Goal: Task Accomplishment & Management: Manage account settings

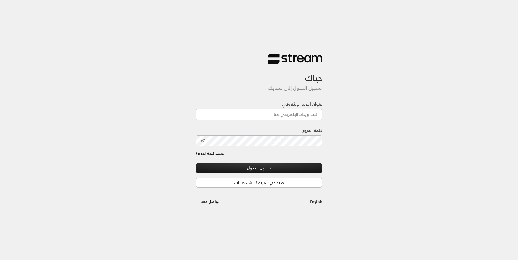
click at [167, 0] on div "حياك تسجيل الدخول إلى حسابك عنوان البريد الإلكتروني كلمة المرور نسيت كلمة المرو…" at bounding box center [259, 130] width 518 height 260
click at [277, 113] on input "عنوان البريد الإلكتروني" at bounding box center [259, 114] width 126 height 11
type input "[EMAIL_ADDRESS][DOMAIN_NAME]"
click at [270, 169] on button "تسجيل الدخول" at bounding box center [259, 168] width 126 height 10
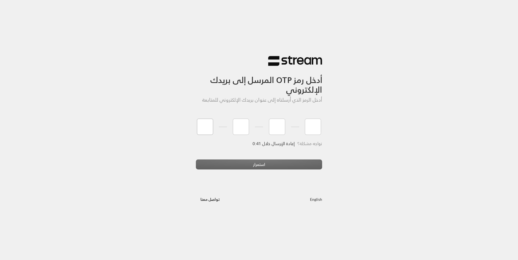
type input "2"
type input "0"
type input "6"
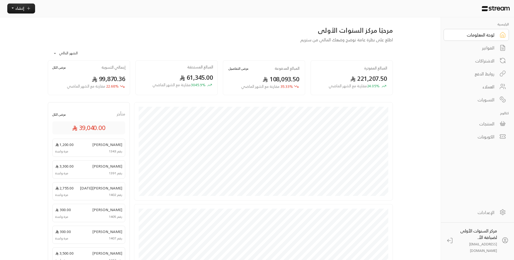
click at [491, 50] on div "الفواتير" at bounding box center [472, 48] width 43 height 6
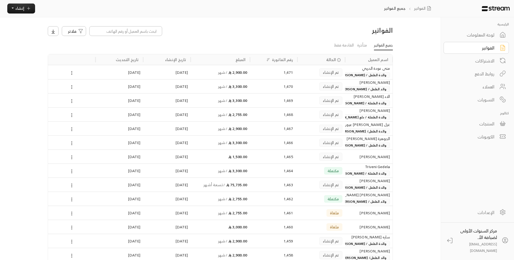
click at [489, 37] on div "لوحة المعلومات" at bounding box center [472, 35] width 43 height 6
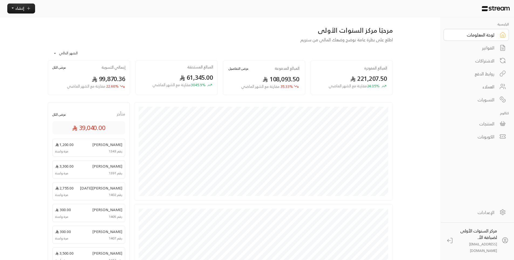
click at [479, 46] on div "الفواتير" at bounding box center [472, 48] width 43 height 6
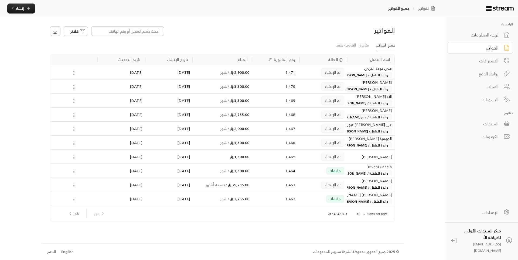
click at [360, 212] on body "الرئيسية لوحة المعلومات الفواتير الاشتراكات روابط الدفع العملاء التسويات كتالوج…" at bounding box center [259, 130] width 518 height 260
click at [361, 252] on li "100" at bounding box center [360, 249] width 15 height 9
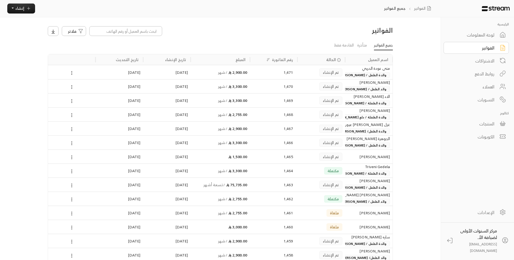
click at [362, 145] on span "والدة الطفل / [PERSON_NAME]" at bounding box center [363, 145] width 54 height 6
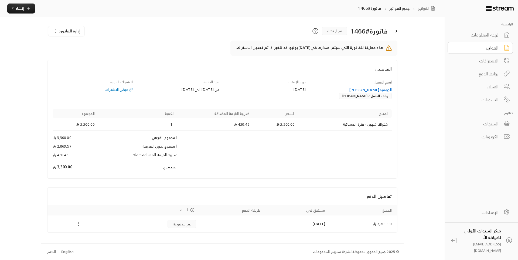
click at [395, 31] on icon at bounding box center [394, 31] width 6 height 6
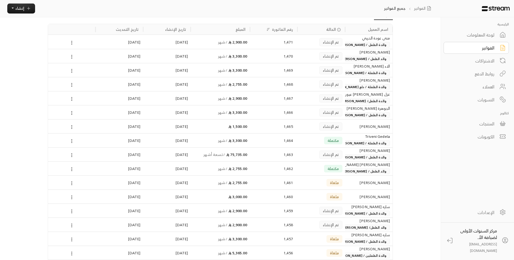
scroll to position [81, 0]
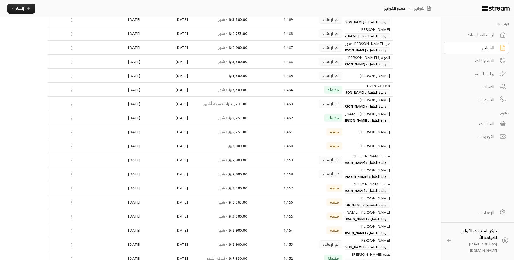
click at [356, 176] on span "والد الطفل/ [PERSON_NAME]" at bounding box center [364, 177] width 51 height 6
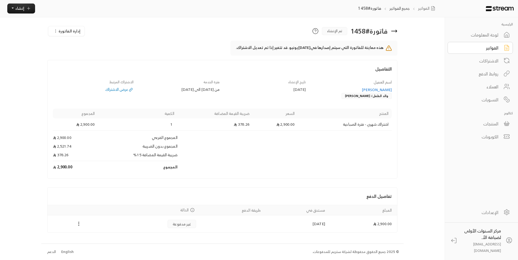
click at [393, 32] on icon at bounding box center [394, 31] width 6 height 6
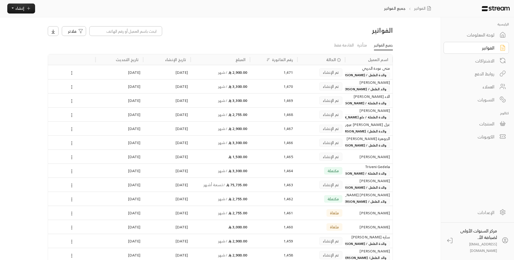
click at [487, 87] on div "العملاء" at bounding box center [472, 86] width 43 height 6
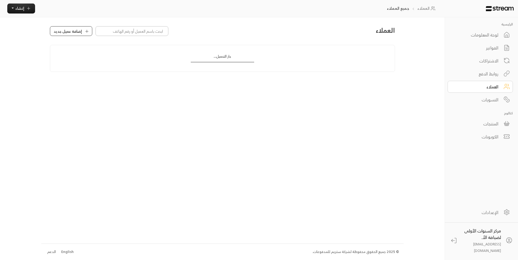
click at [71, 32] on span "إضافة عميل جديد" at bounding box center [68, 31] width 28 height 6
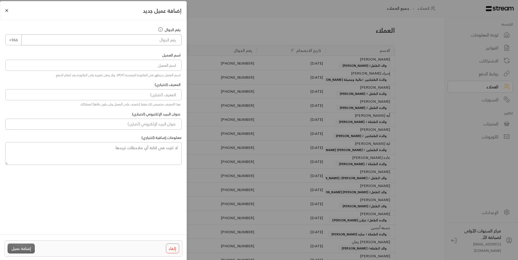
click at [169, 38] on input "tel" at bounding box center [101, 39] width 160 height 11
type input "539019959"
click at [176, 68] on input at bounding box center [93, 65] width 176 height 11
type input "[PERSON_NAME]"
click at [160, 94] on input at bounding box center [93, 94] width 176 height 11
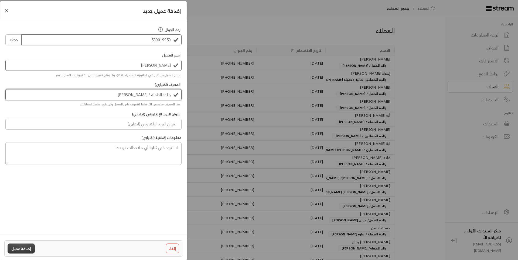
type input "والدة الطفلة / [PERSON_NAME]"
click at [28, 247] on button "إضافة عميل" at bounding box center [21, 248] width 27 height 10
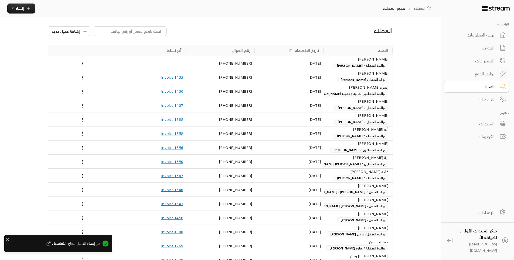
click at [473, 37] on div "لوحة المعلومات" at bounding box center [472, 35] width 43 height 6
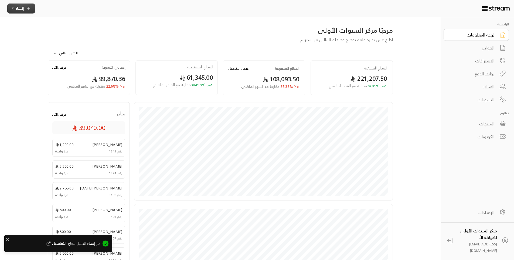
click at [25, 7] on button "إنشاء" at bounding box center [21, 9] width 28 height 10
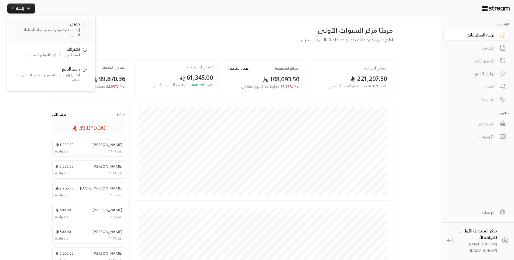
click at [57, 33] on p "إنشاء فاتورة مرة واحدة بسهولة للمعاملات السريعة." at bounding box center [45, 32] width 67 height 11
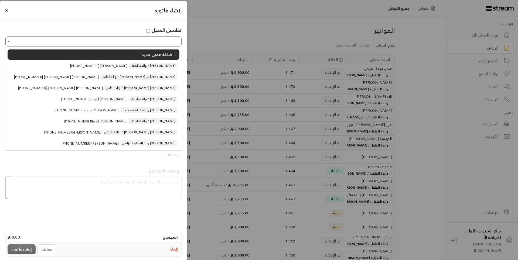
click at [138, 44] on input "اختر العميل" at bounding box center [93, 41] width 175 height 8
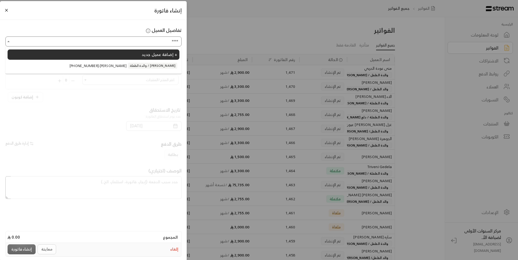
click at [140, 69] on span "والدة الطفلة / [PERSON_NAME]" at bounding box center [152, 66] width 49 height 6
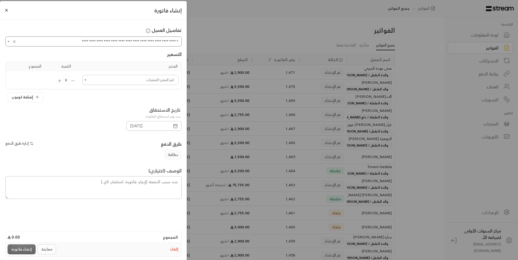
type input "**********"
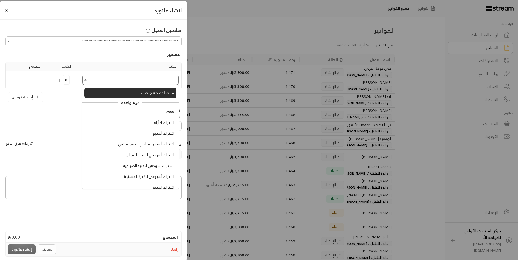
click at [145, 83] on input "اختر العميل" at bounding box center [130, 80] width 95 height 8
click at [148, 174] on span "اشتراك أسبوعي للفترة المسائية" at bounding box center [149, 177] width 50 height 6
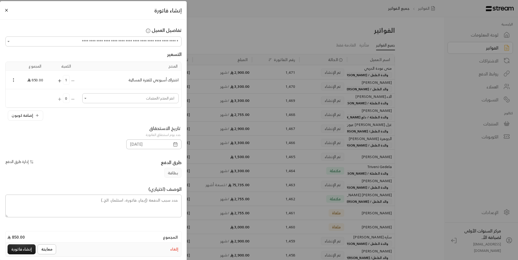
click at [62, 82] on icon "Selected Products" at bounding box center [59, 80] width 5 height 5
click at [175, 142] on icon "button" at bounding box center [175, 144] width 5 height 5
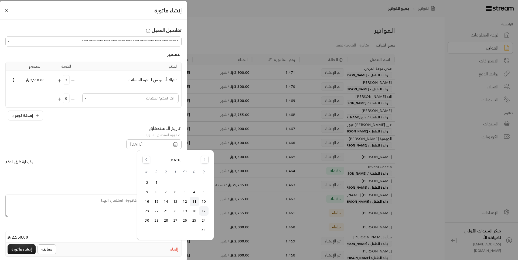
click at [205, 212] on button "17" at bounding box center [203, 210] width 9 height 9
type input "[DATE]"
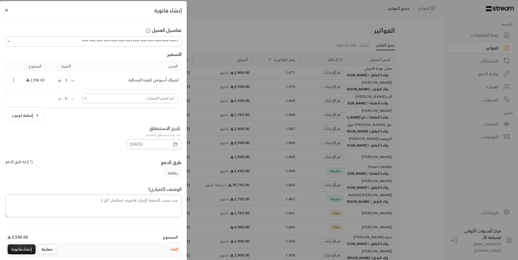
click at [127, 168] on div "بطاقة" at bounding box center [94, 173] width 182 height 10
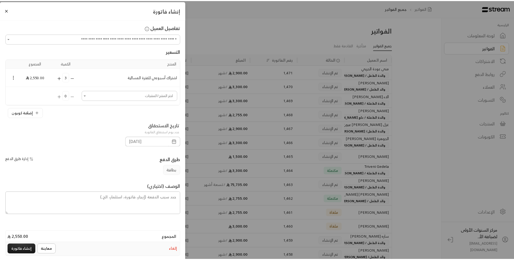
scroll to position [4, 0]
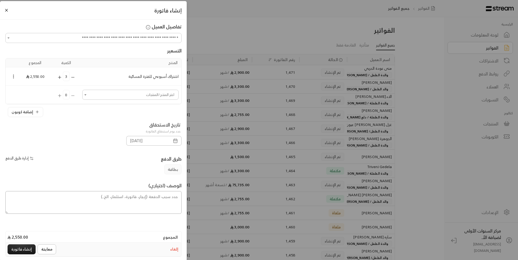
click at [162, 197] on textarea at bounding box center [93, 202] width 176 height 23
type textarea "من تاريخ [DATE] حتى تاريخ [DATE]"
click at [24, 249] on button "إنشاء فاتورة" at bounding box center [22, 249] width 28 height 10
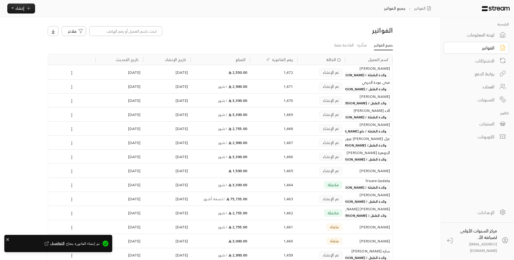
click at [480, 32] on div "لوحة المعلومات" at bounding box center [472, 35] width 43 height 6
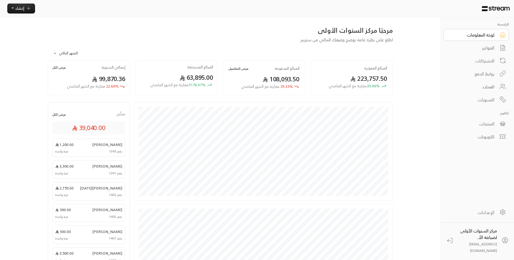
click at [476, 51] on div "الفواتير" at bounding box center [472, 48] width 43 height 6
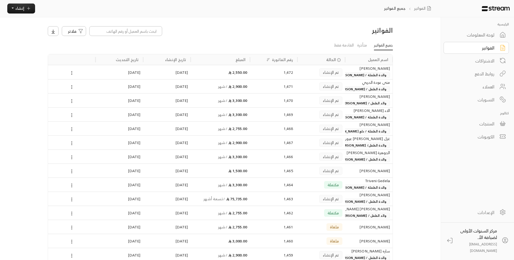
click at [475, 36] on div "لوحة المعلومات" at bounding box center [472, 35] width 43 height 6
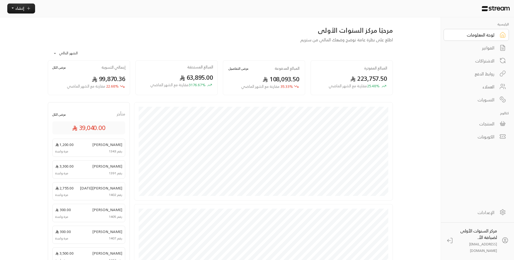
click at [420, 55] on div "**********" at bounding box center [257, 192] width 436 height 384
click at [264, 50] on div "**********" at bounding box center [220, 52] width 345 height 18
click at [240, 68] on button "عرض التفاصيل" at bounding box center [239, 68] width 20 height 5
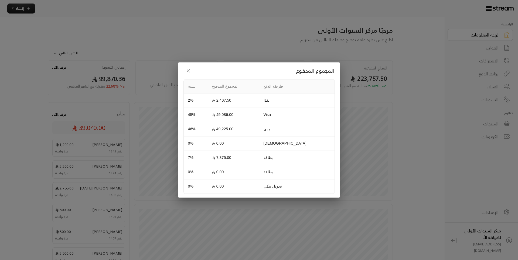
click at [240, 68] on h2 "المجموع المدفوع" at bounding box center [259, 71] width 151 height 10
click at [186, 69] on icon "button" at bounding box center [188, 70] width 5 height 5
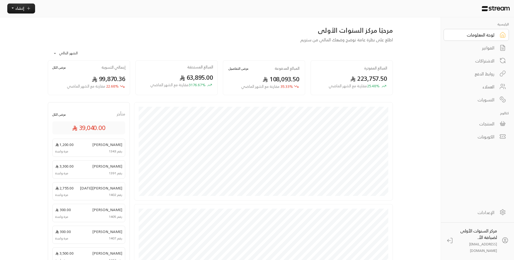
click at [492, 47] on div "الفواتير" at bounding box center [472, 48] width 43 height 6
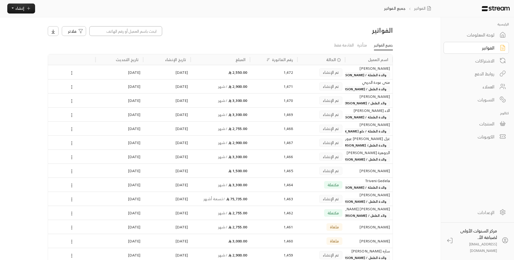
click at [139, 34] on input at bounding box center [125, 31] width 73 height 10
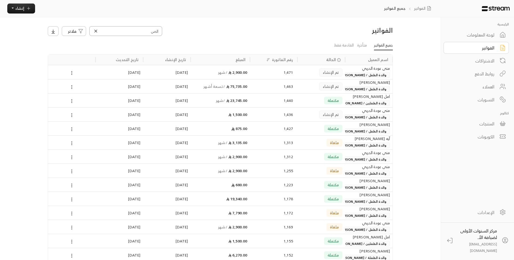
type input "الص"
click at [351, 75] on span "والدة الطفل / [PERSON_NAME]" at bounding box center [363, 75] width 54 height 6
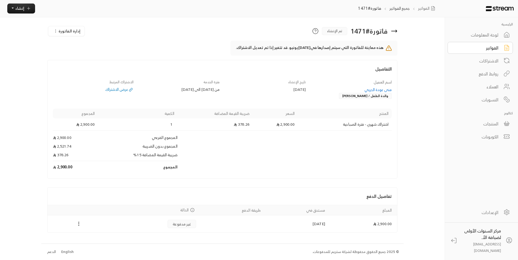
click at [72, 31] on span "إدارة الفاتورة" at bounding box center [70, 31] width 22 height 7
click at [94, 57] on span "إلغاء" at bounding box center [92, 55] width 6 height 5
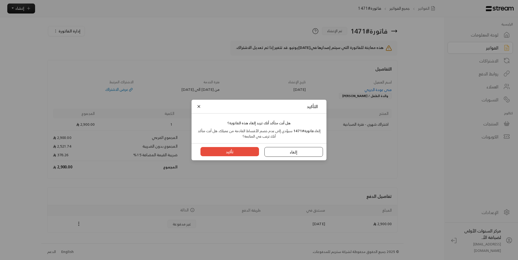
click at [310, 154] on button "إلغاء" at bounding box center [294, 152] width 59 height 10
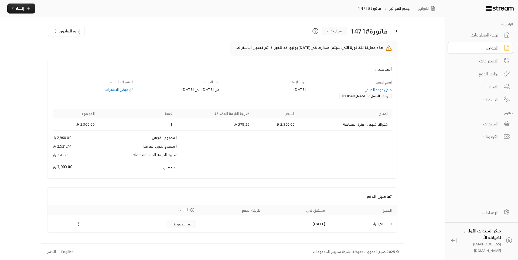
click at [469, 50] on div "الفواتير" at bounding box center [476, 48] width 43 height 6
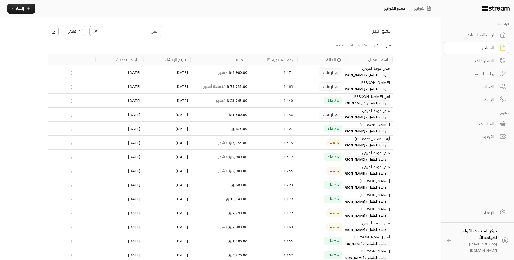
click at [95, 33] on icon at bounding box center [95, 31] width 5 height 5
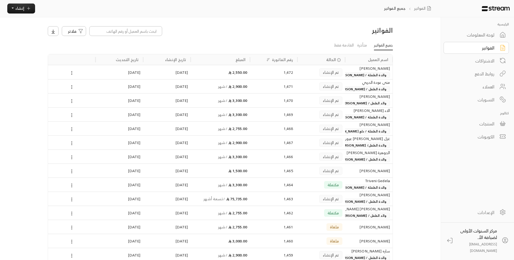
click at [462, 46] on div "الفواتير" at bounding box center [472, 48] width 43 height 6
click at [360, 103] on span "والد الطفل / [PERSON_NAME]" at bounding box center [364, 103] width 52 height 6
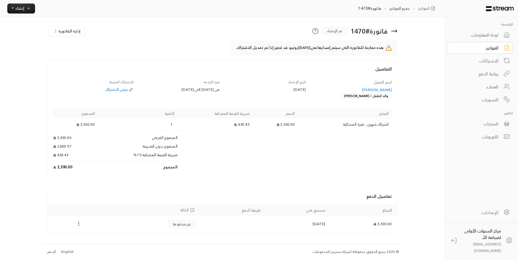
click at [473, 48] on div "الفواتير" at bounding box center [476, 48] width 43 height 6
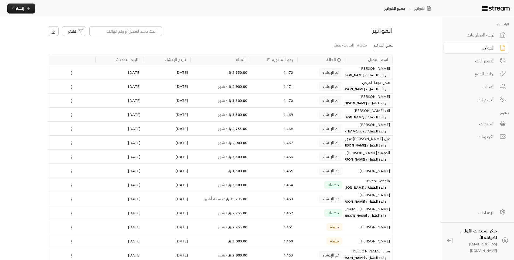
click at [371, 85] on div "منى عودة الحربي والدة الطفل / [PERSON_NAME]" at bounding box center [369, 85] width 42 height 12
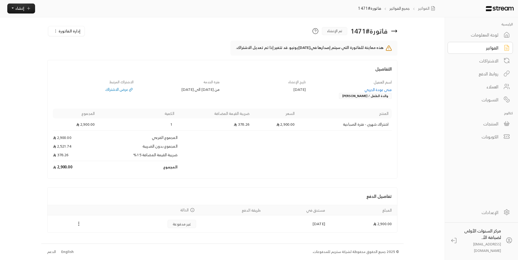
click at [394, 31] on icon at bounding box center [394, 31] width 5 height 0
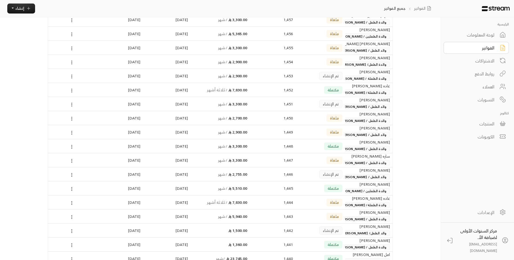
scroll to position [270, 0]
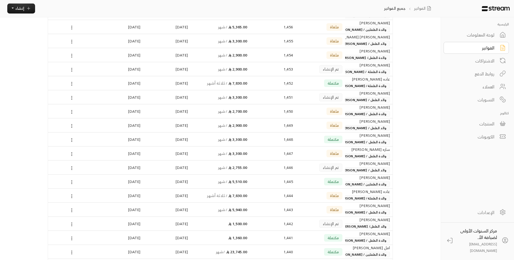
click at [360, 93] on div "[PERSON_NAME]" at bounding box center [369, 93] width 42 height 6
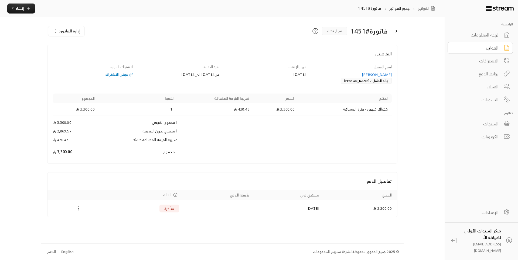
click at [505, 49] on icon at bounding box center [507, 47] width 4 height 5
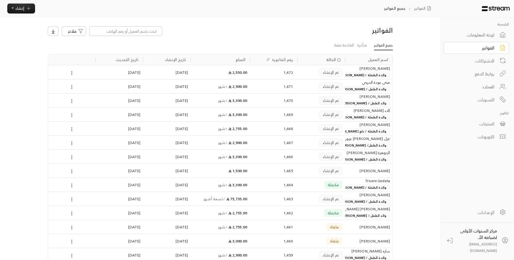
click at [327, 35] on div "الفواتير" at bounding box center [352, 31] width 88 height 11
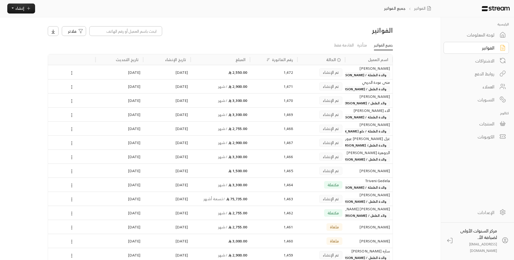
click at [352, 36] on div "الفواتير" at bounding box center [352, 31] width 88 height 11
click at [365, 42] on link "متأخرة" at bounding box center [362, 46] width 10 height 10
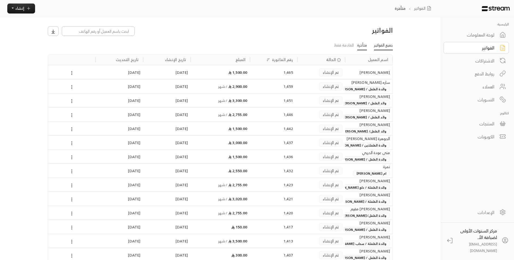
click at [381, 45] on link "جميع الفواتير" at bounding box center [383, 46] width 19 height 10
